Goal: Task Accomplishment & Management: Manage account settings

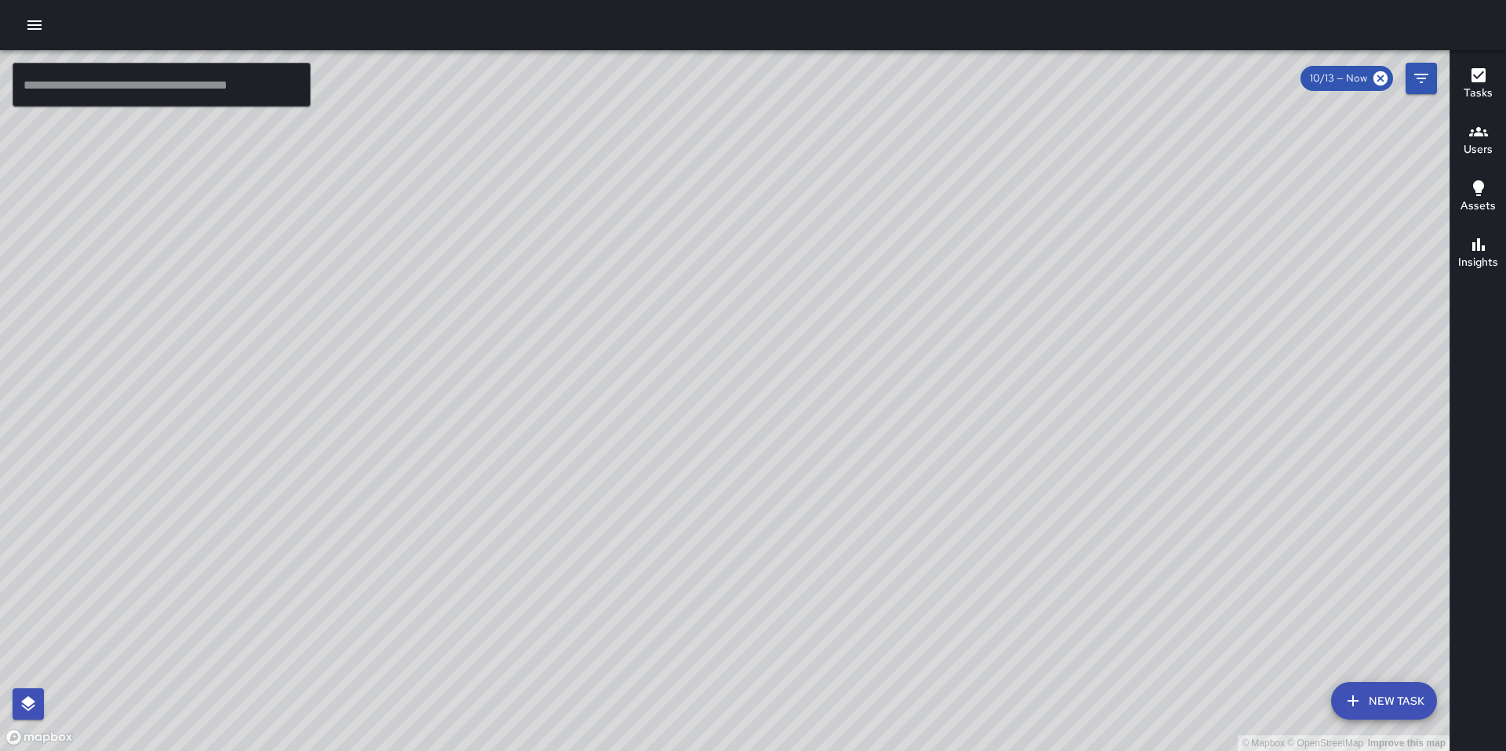
click at [42, 27] on icon "button" at bounding box center [34, 25] width 19 height 19
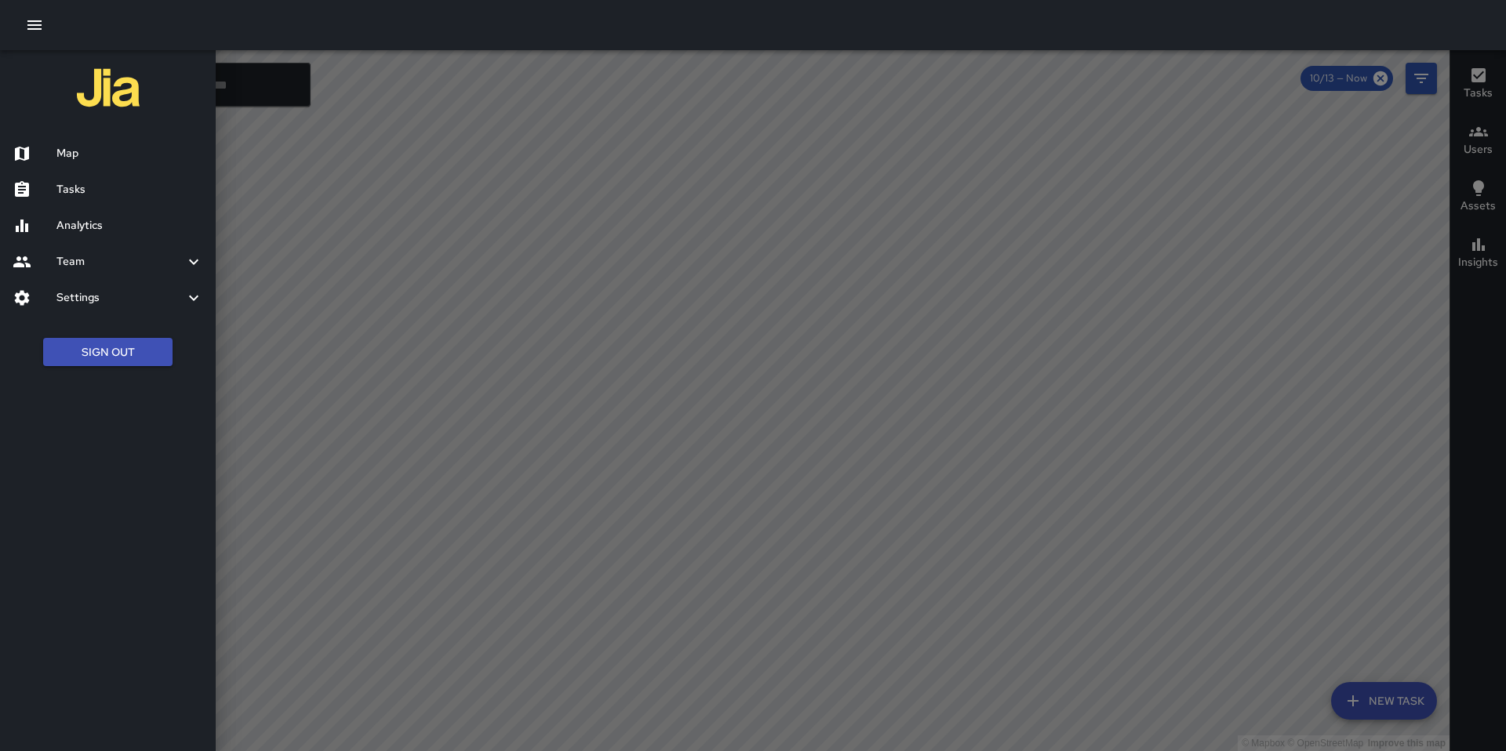
click at [100, 162] on div "Map" at bounding box center [108, 154] width 216 height 36
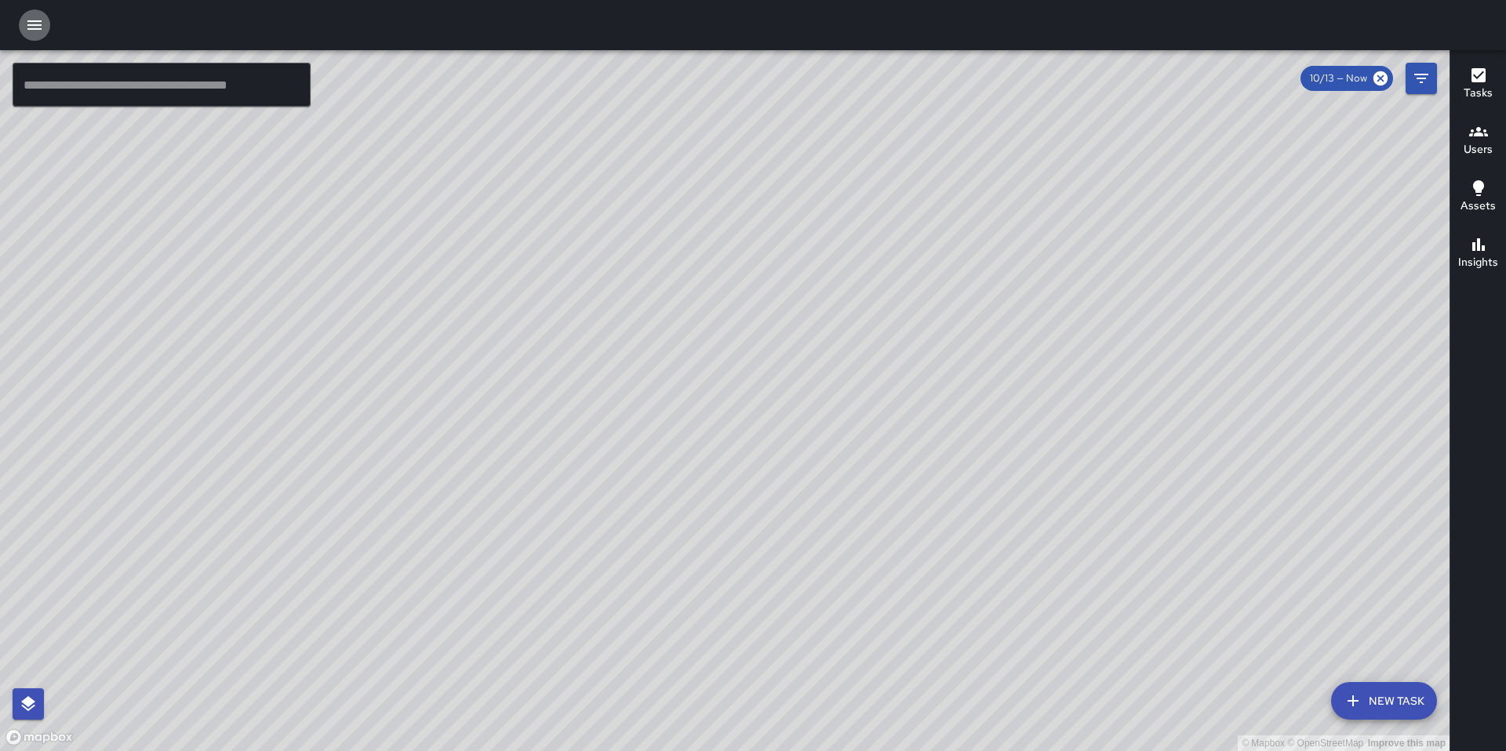
click at [37, 24] on icon "button" at bounding box center [34, 25] width 19 height 19
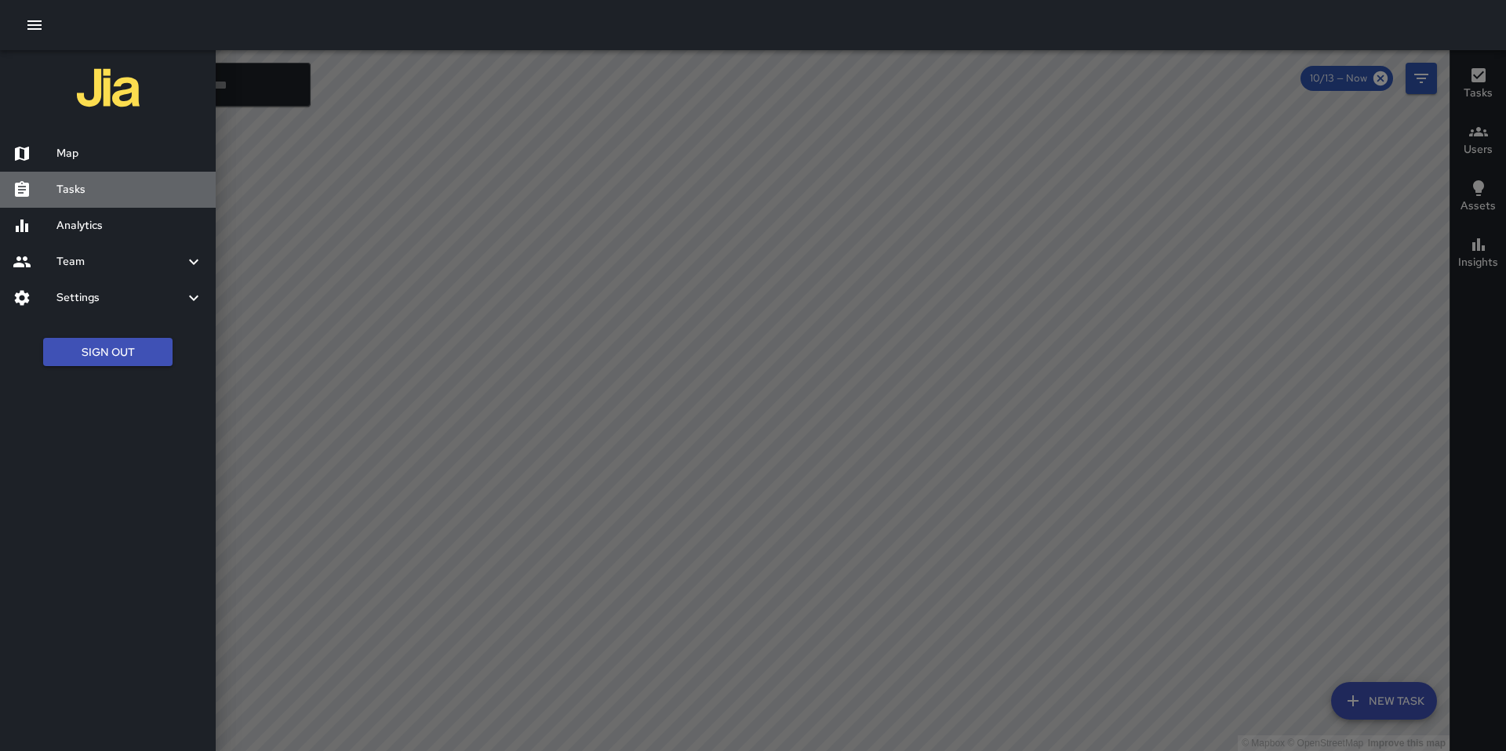
click at [104, 188] on h6 "Tasks" at bounding box center [129, 189] width 147 height 17
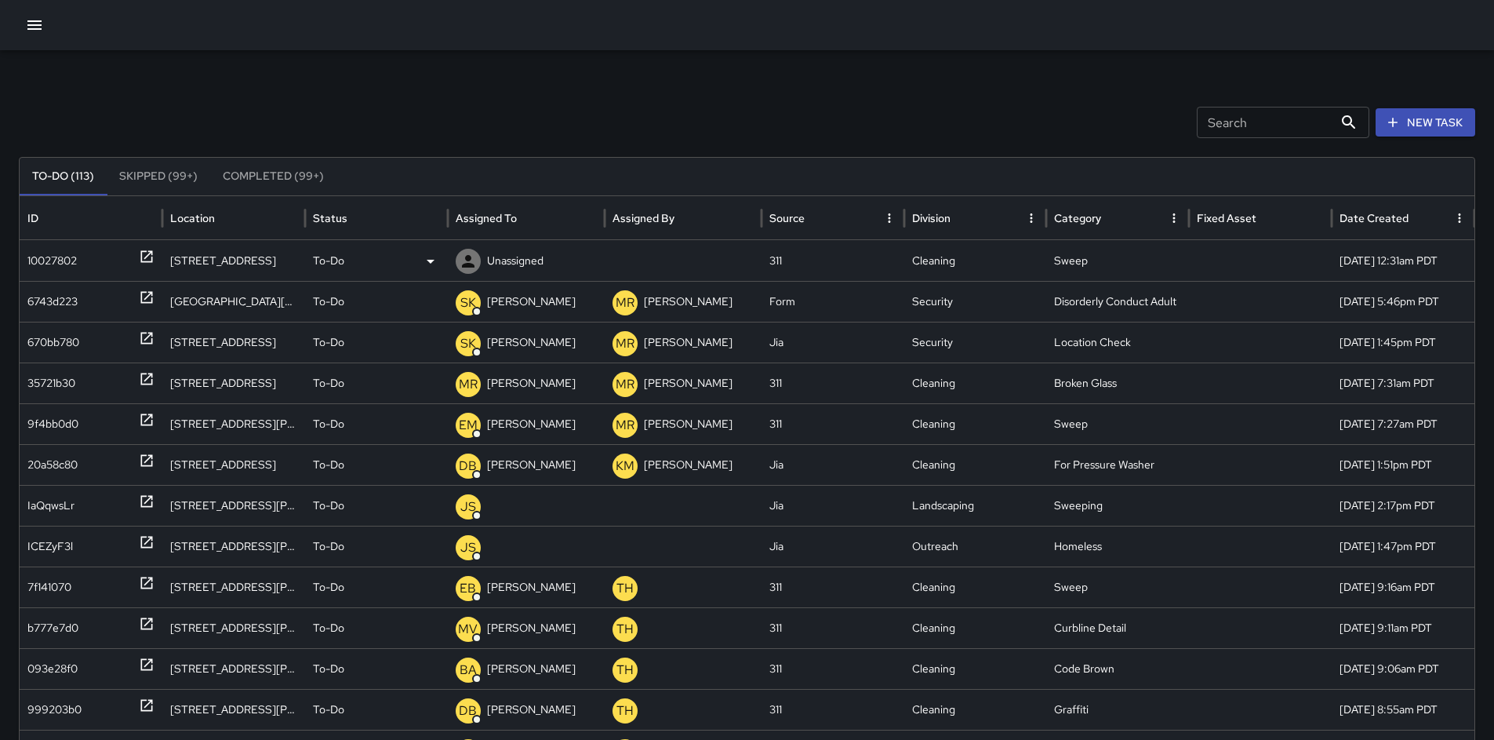
click at [41, 257] on div "10027802" at bounding box center [51, 261] width 49 height 40
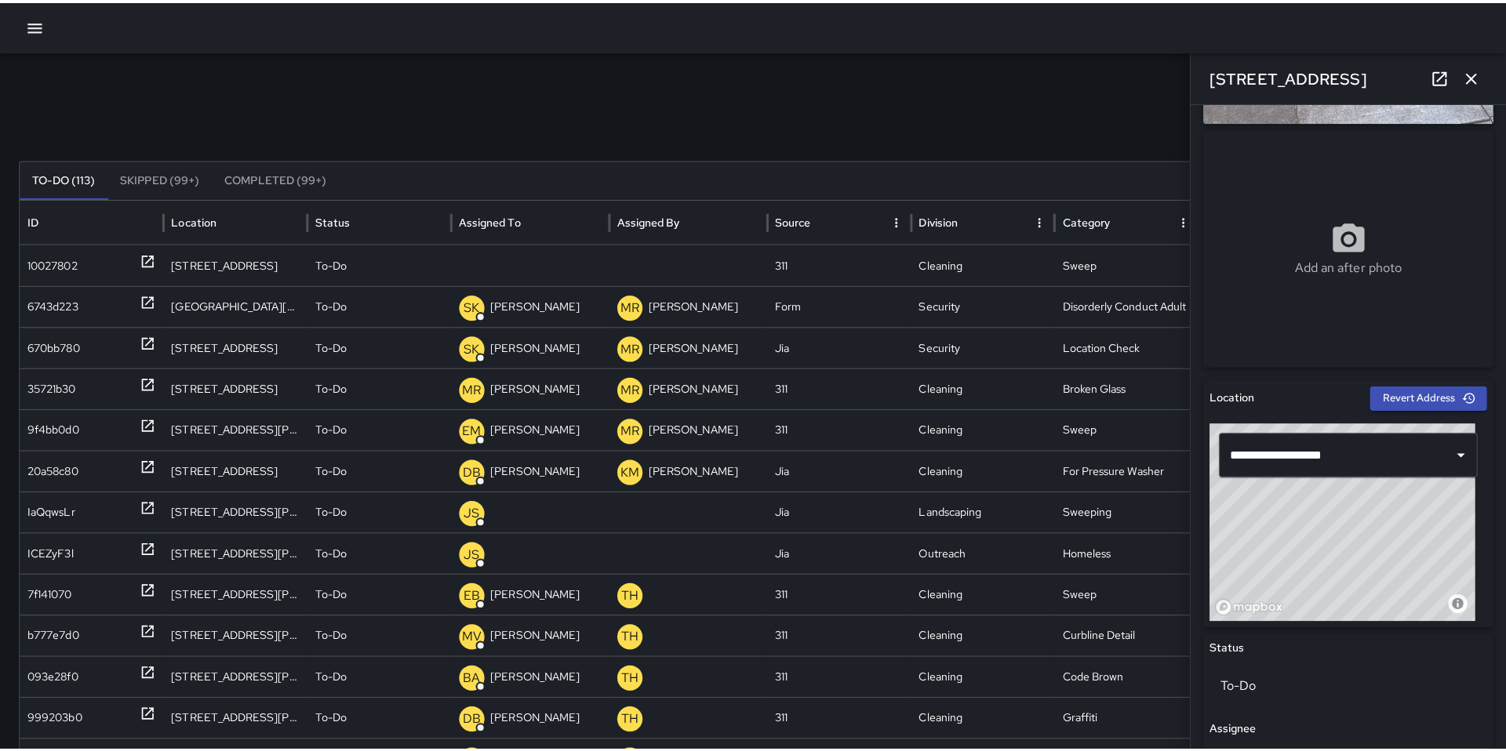
scroll to position [278, 0]
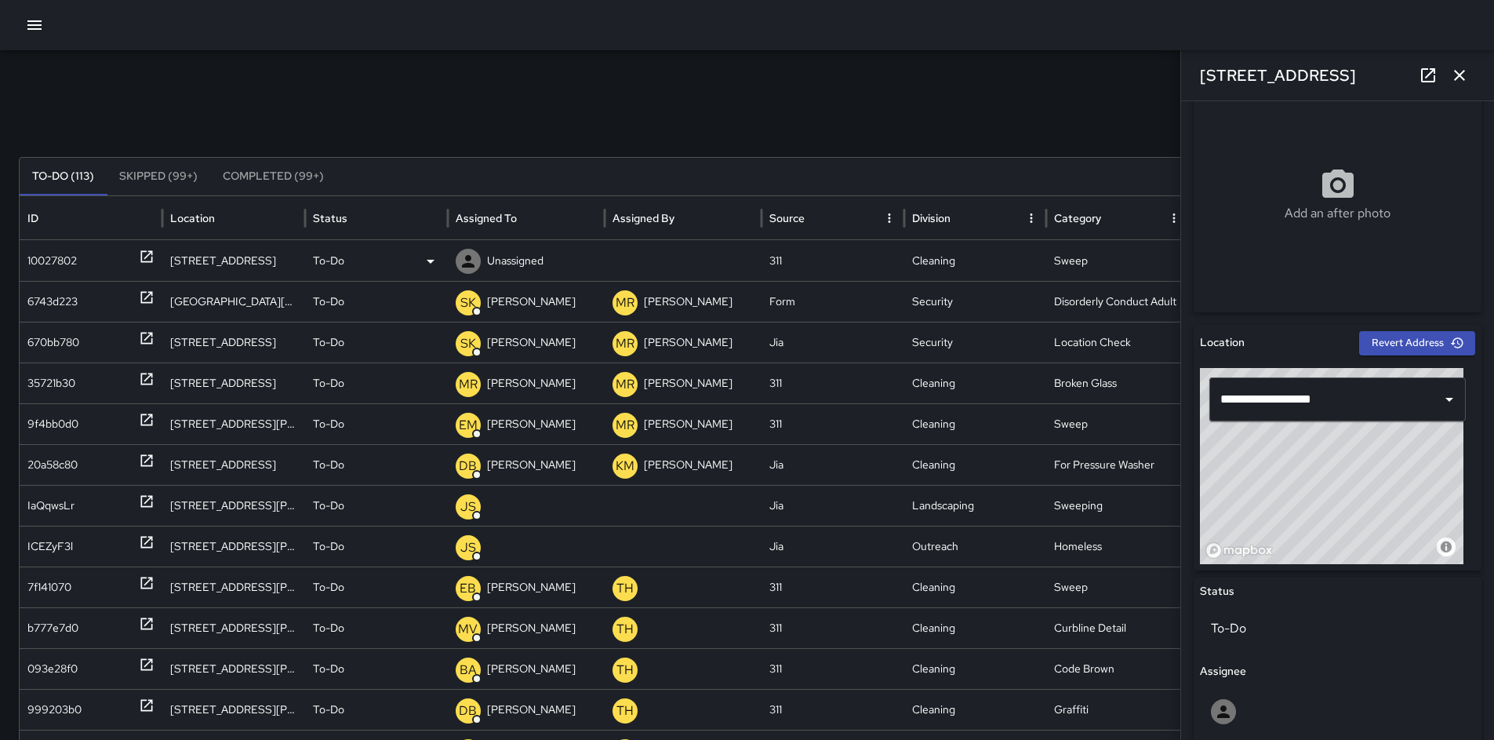
click at [48, 260] on div "10027802" at bounding box center [51, 261] width 49 height 40
click at [500, 260] on p "Unassigned" at bounding box center [515, 261] width 56 height 40
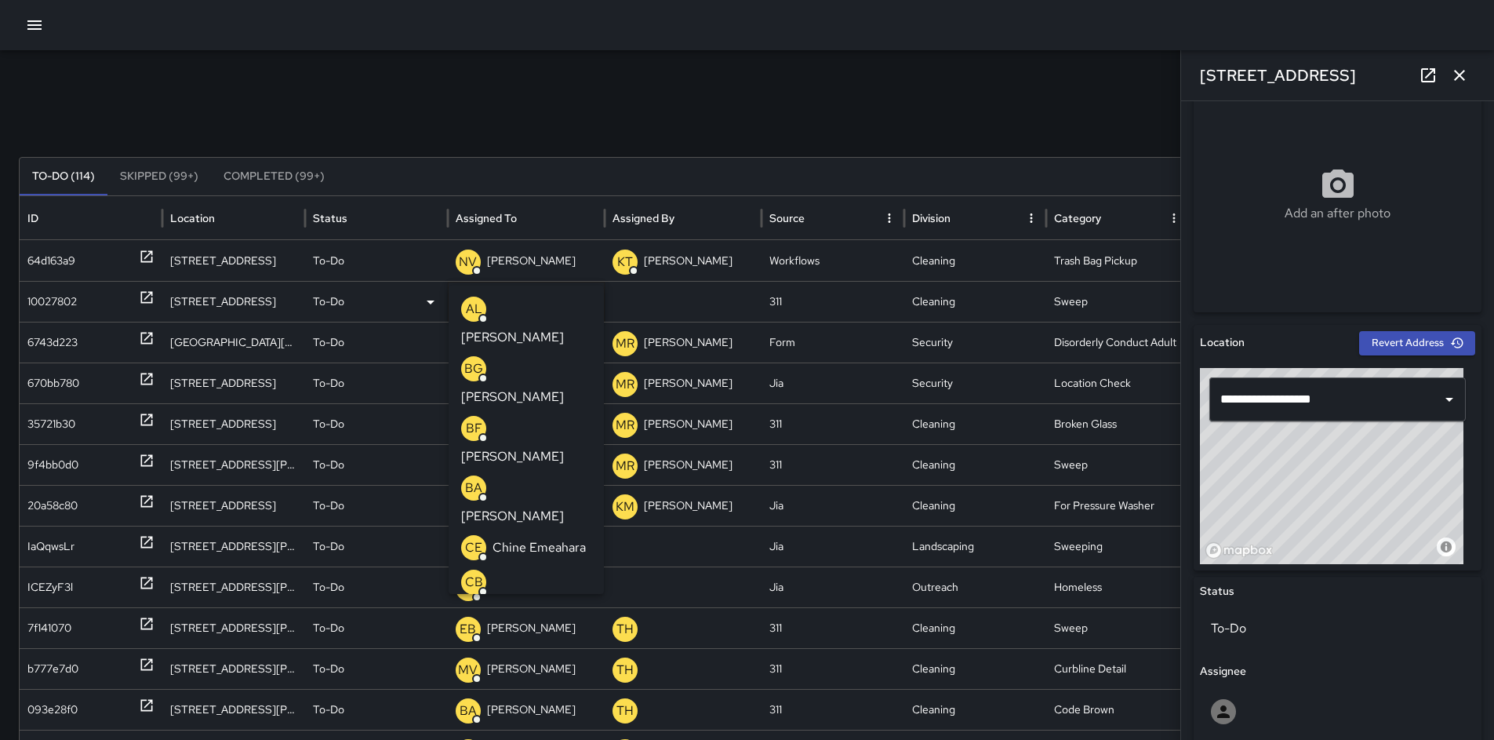
click at [497, 122] on div "Search Search New Task" at bounding box center [747, 122] width 1456 height 31
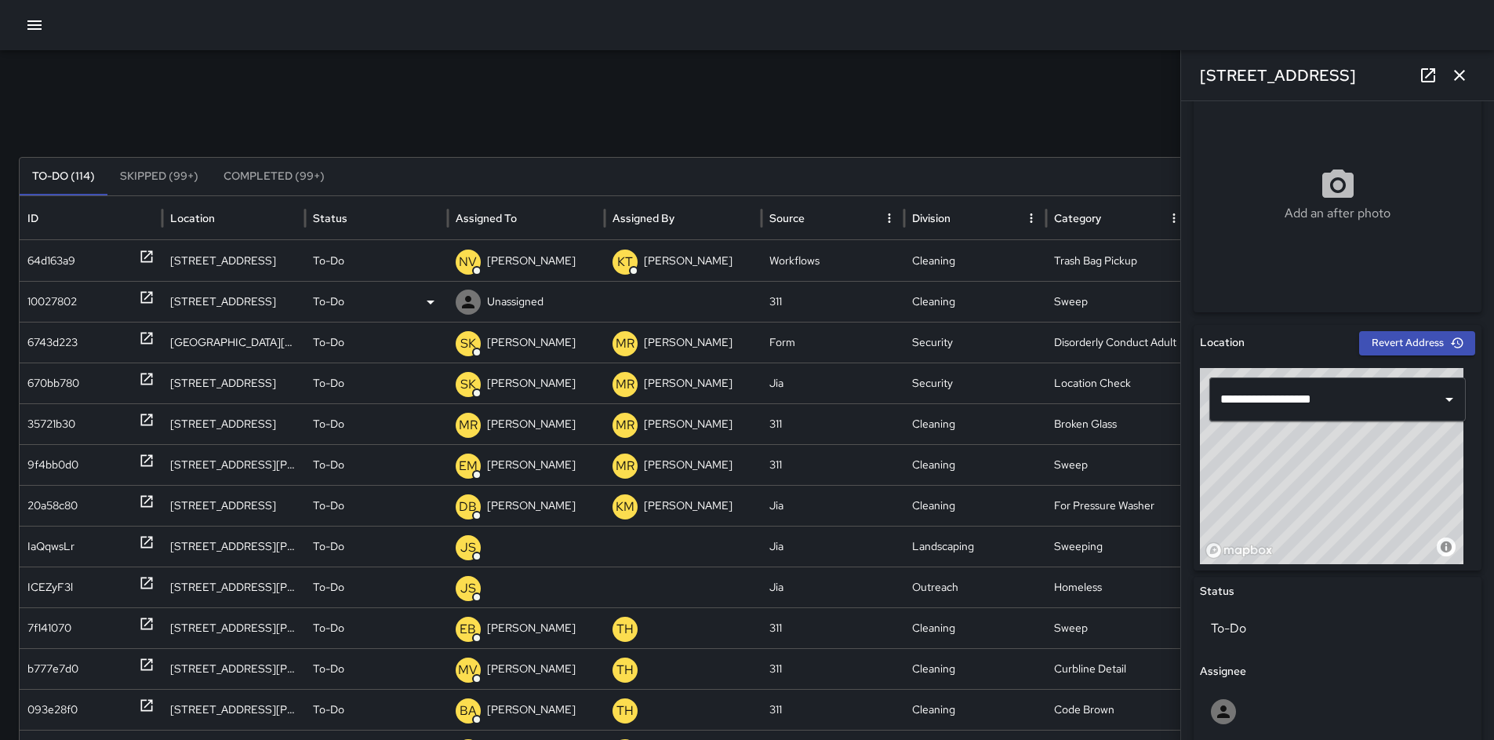
click at [100, 300] on div "10027802" at bounding box center [90, 302] width 127 height 40
click at [1467, 72] on icon "button" at bounding box center [1459, 75] width 19 height 19
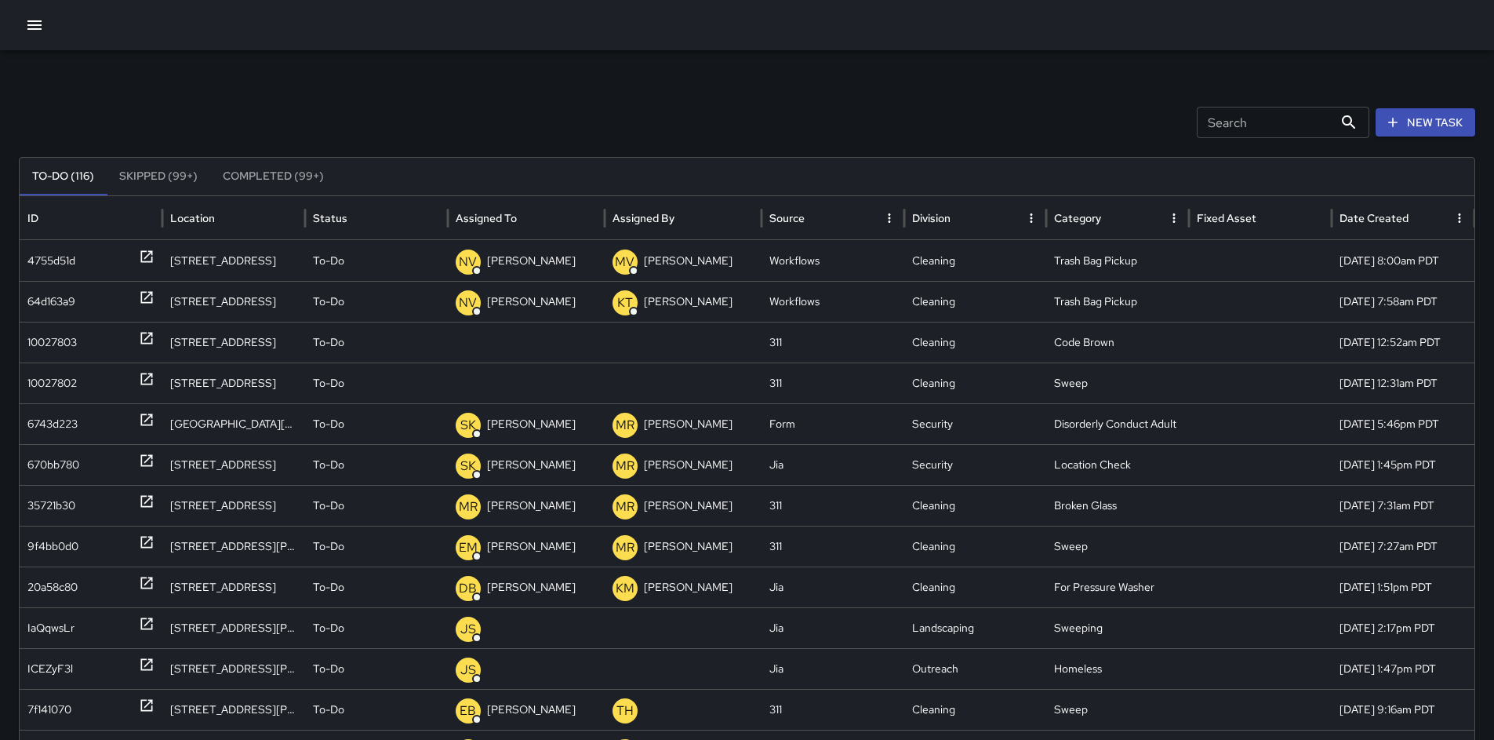
click at [720, 134] on div "Search Search New Task" at bounding box center [747, 122] width 1456 height 31
click at [47, 31] on button "button" at bounding box center [34, 24] width 31 height 31
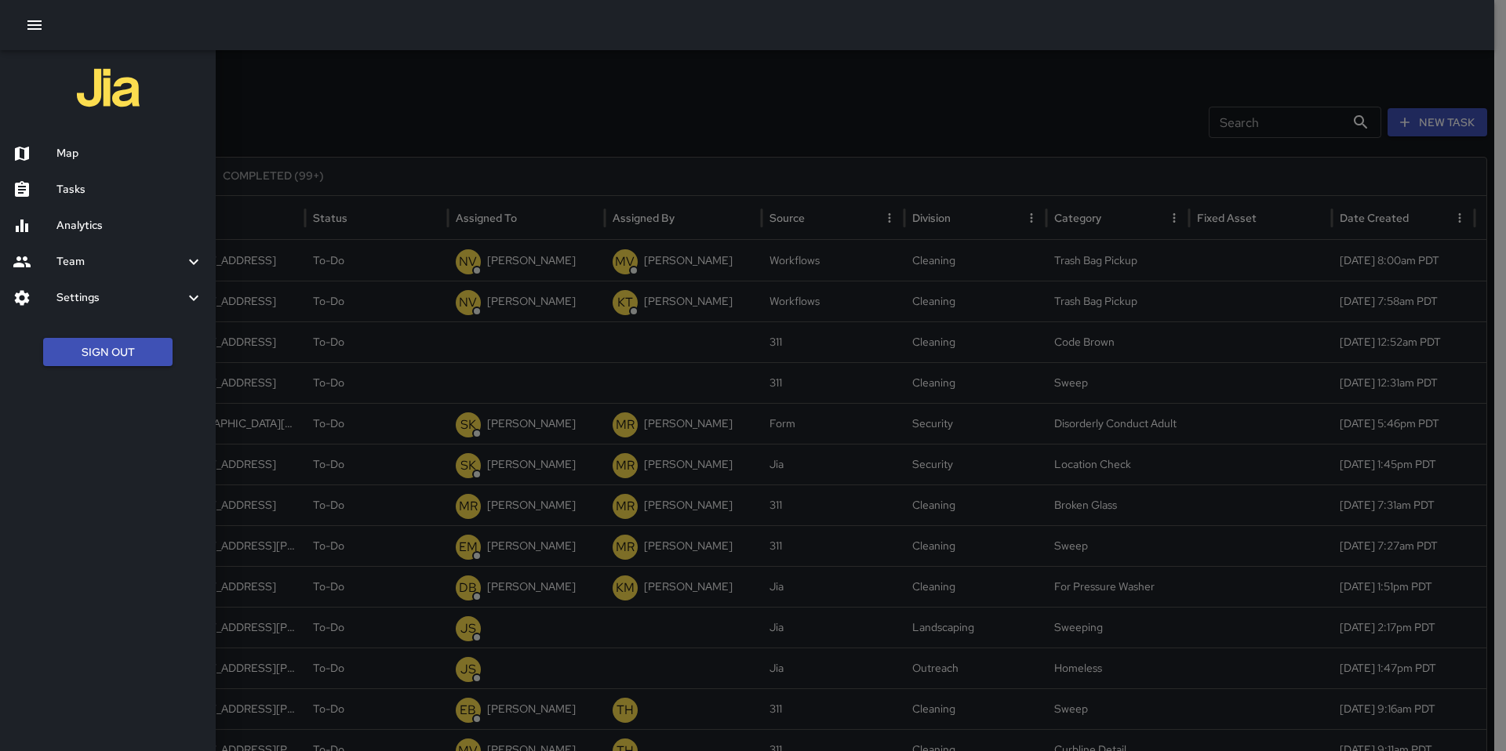
click at [158, 307] on div "Settings" at bounding box center [108, 298] width 216 height 36
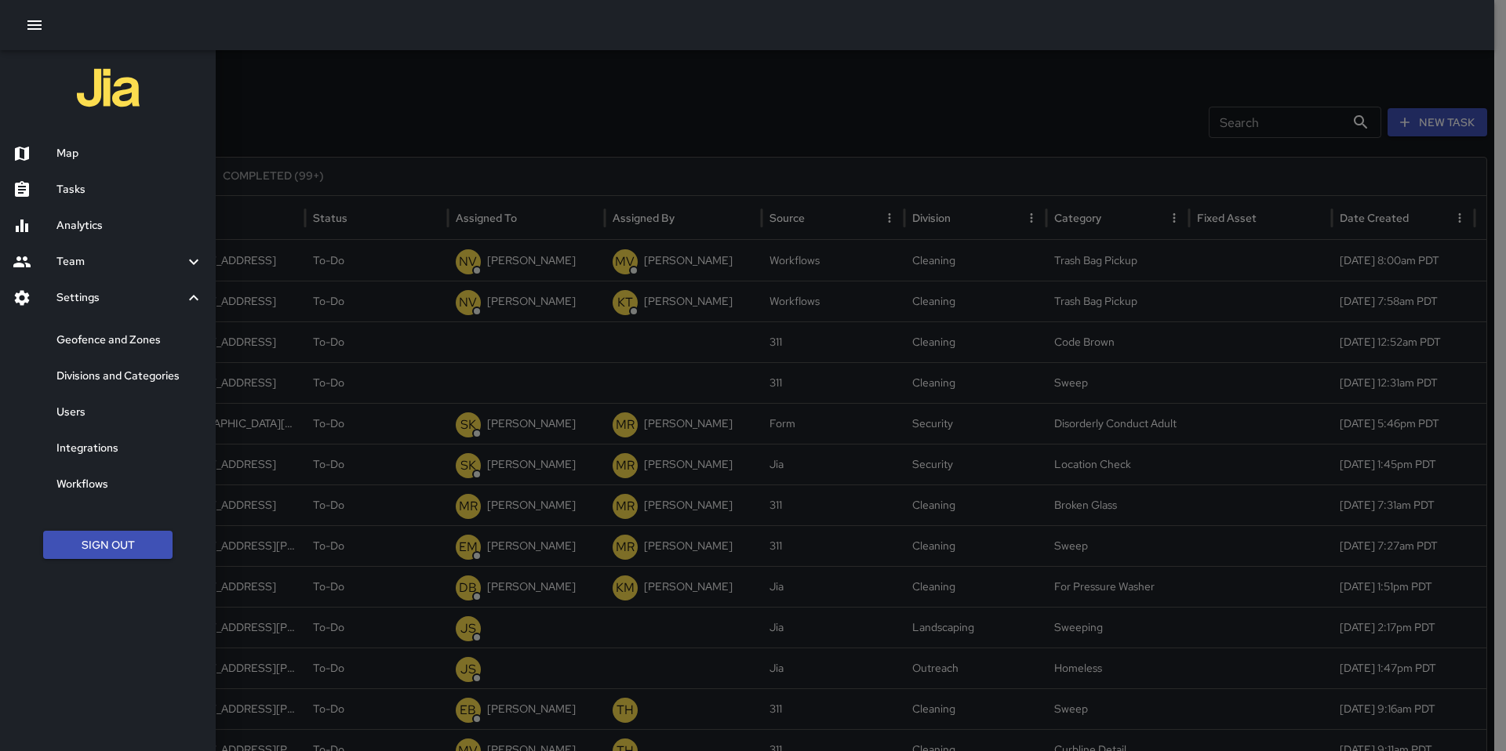
click at [129, 342] on h6 "Geofence and Zones" at bounding box center [129, 340] width 147 height 17
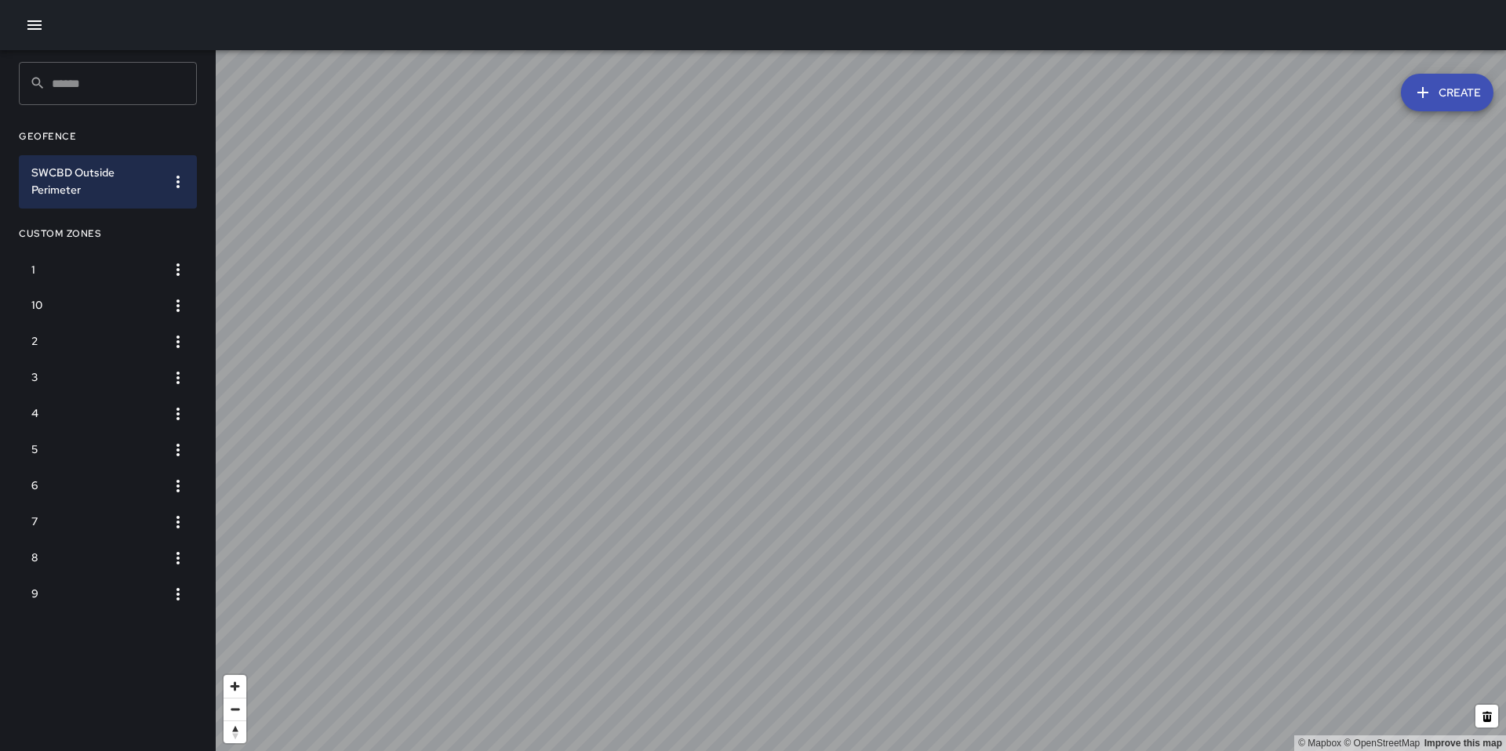
click at [1457, 96] on button "Create" at bounding box center [1447, 93] width 93 height 38
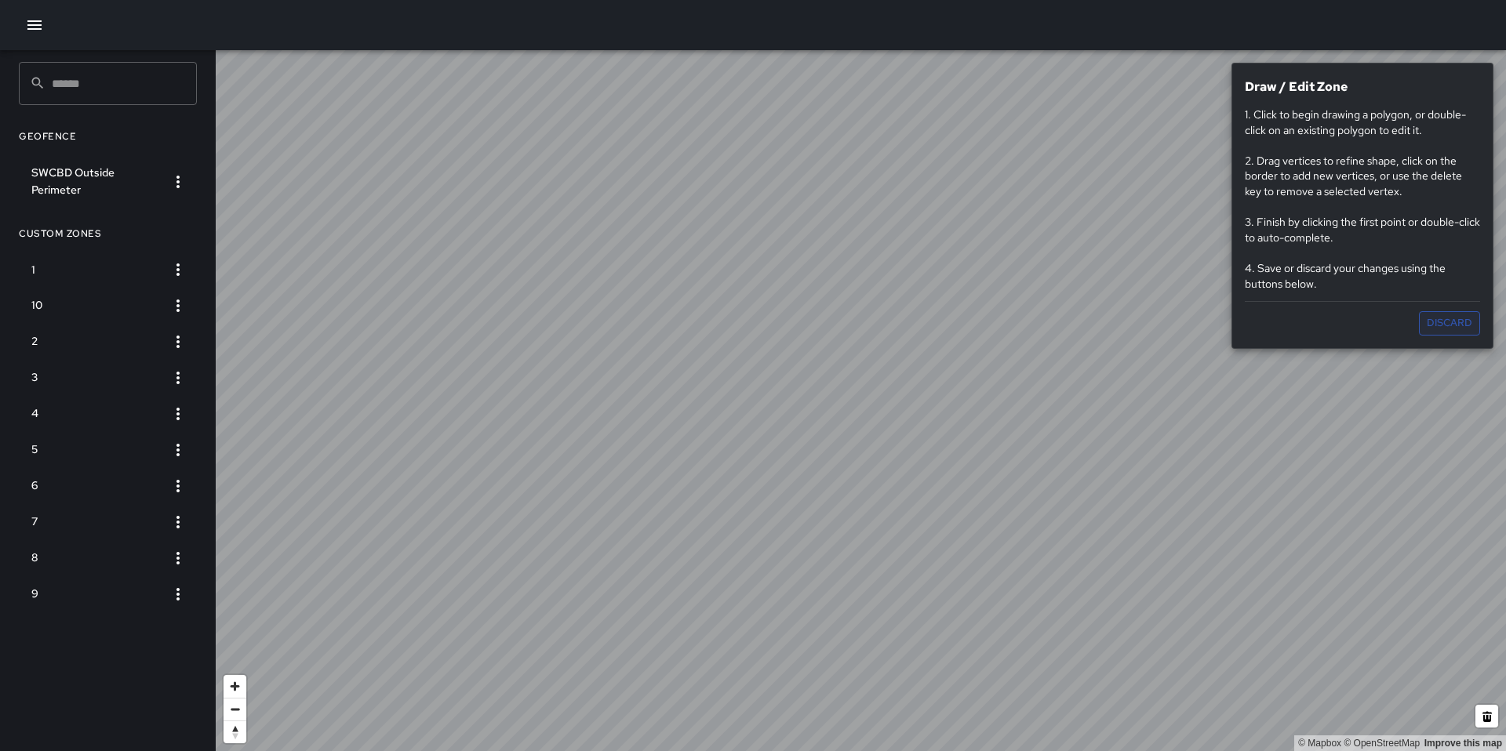
click at [1451, 321] on button "Discard" at bounding box center [1449, 323] width 61 height 24
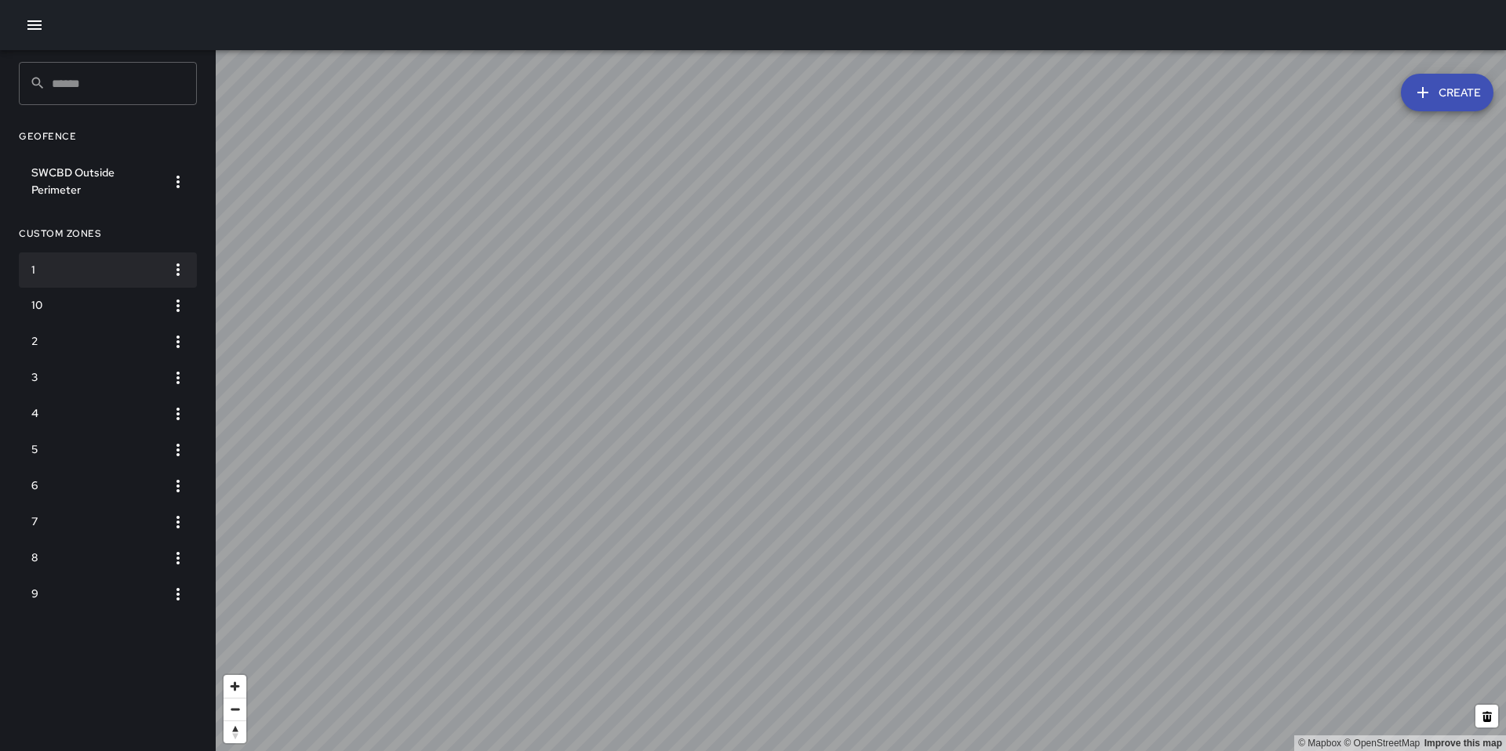
click at [178, 285] on li "1" at bounding box center [108, 271] width 178 height 36
click at [1446, 102] on button "Create" at bounding box center [1447, 93] width 93 height 38
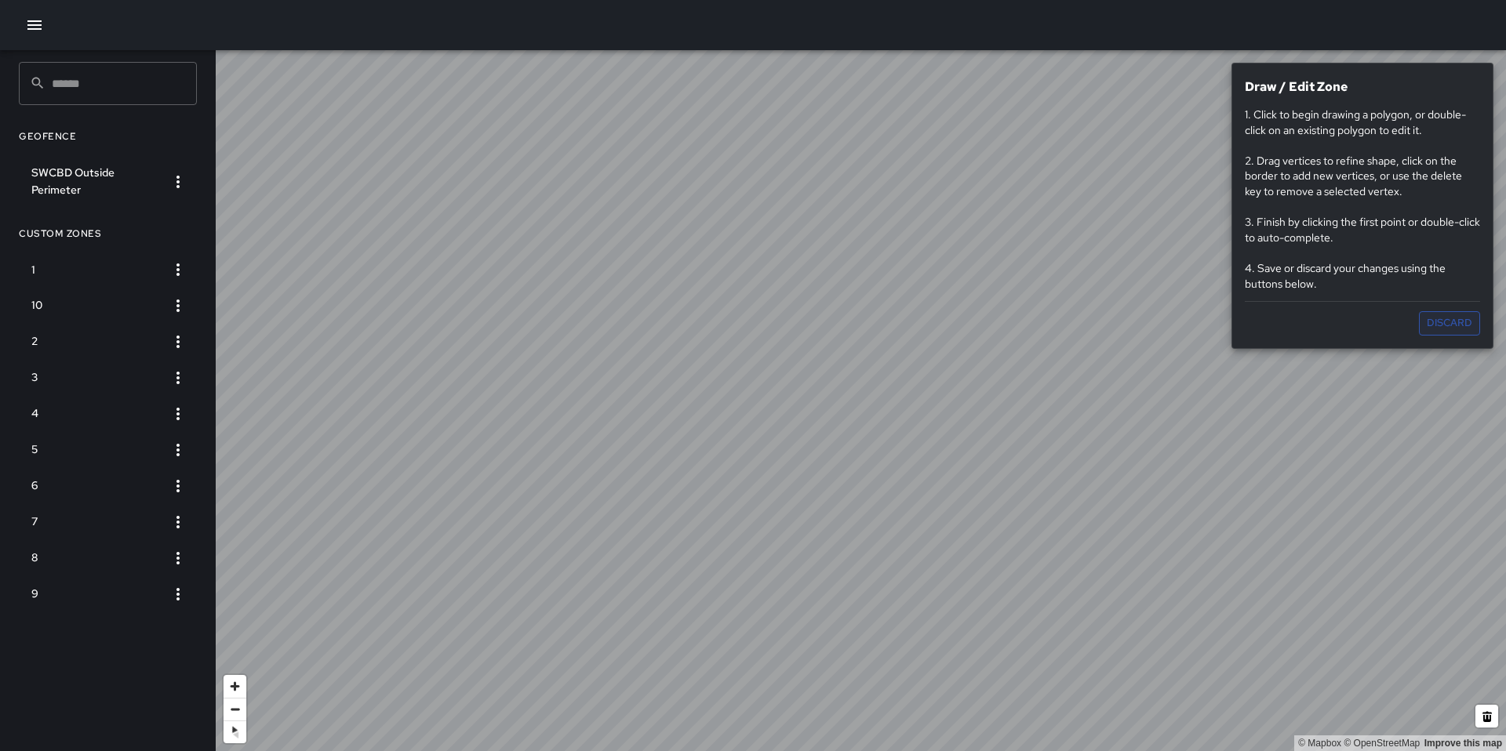
click at [1437, 326] on button "Discard" at bounding box center [1449, 323] width 61 height 24
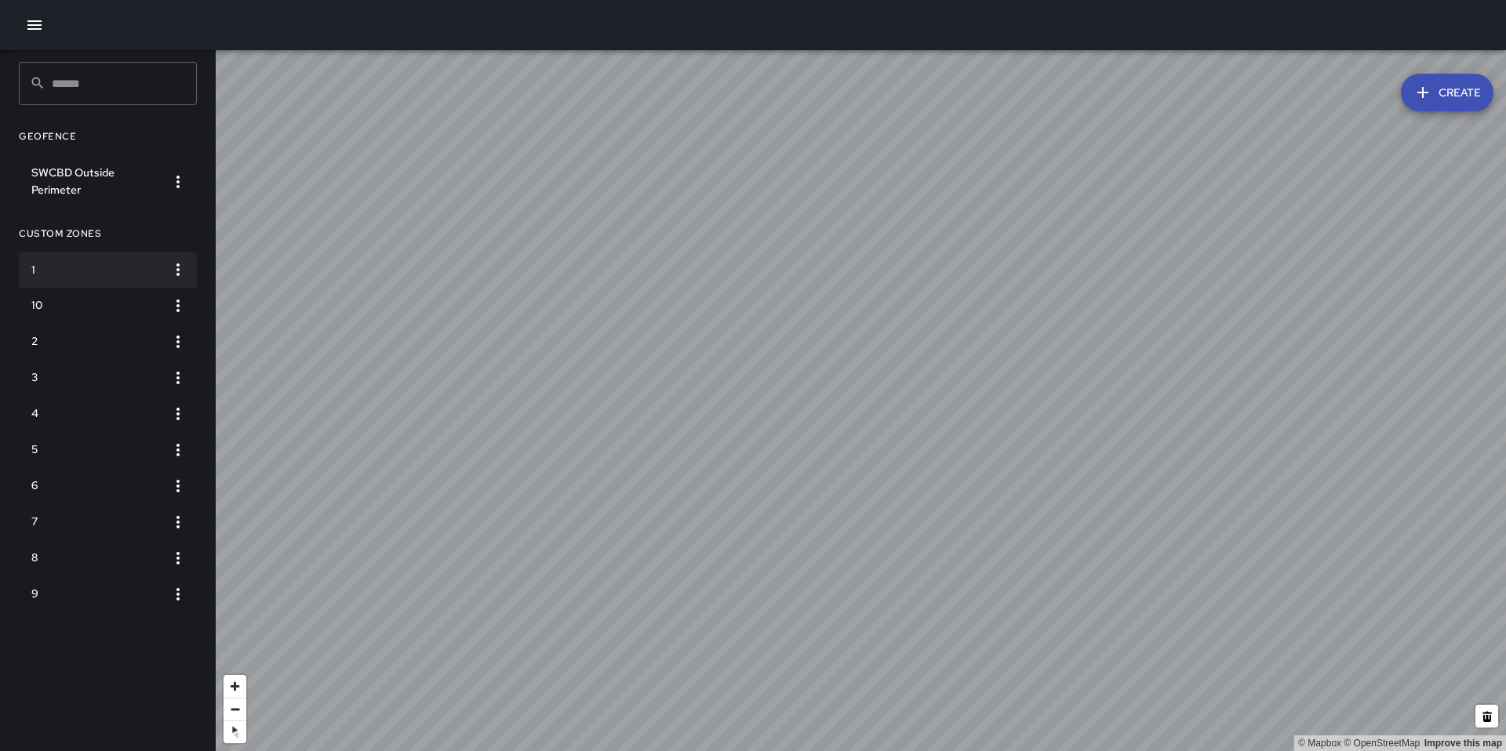
click at [83, 268] on h6 "1" at bounding box center [95, 270] width 128 height 17
